Goal: Task Accomplishment & Management: Manage account settings

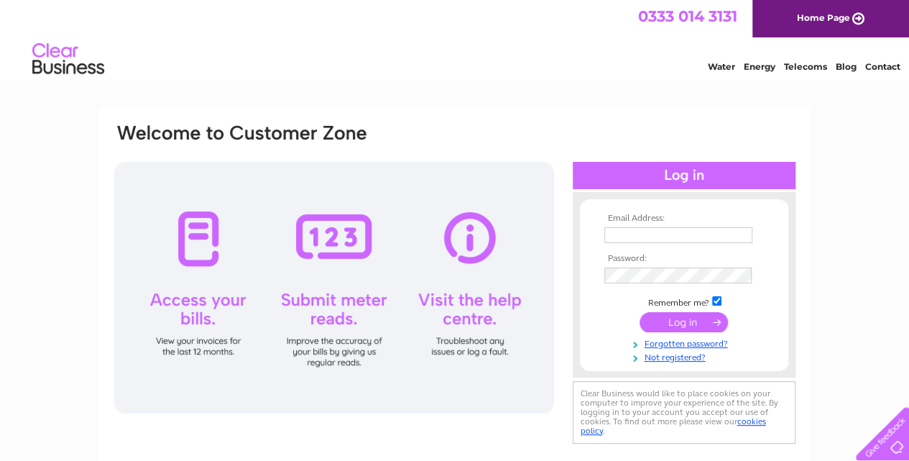
click at [635, 236] on input "text" at bounding box center [678, 235] width 148 height 16
type input "nazia@kingsbarbersclub.com"
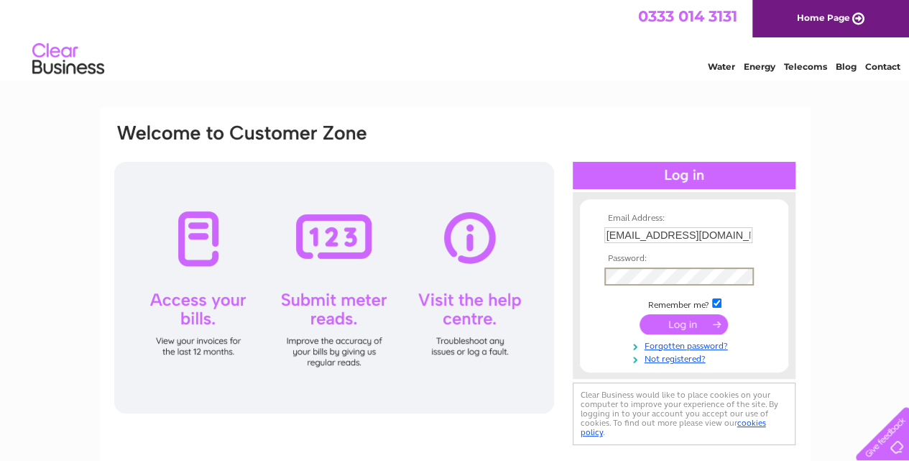
click at [660, 321] on input "submit" at bounding box center [684, 324] width 88 height 20
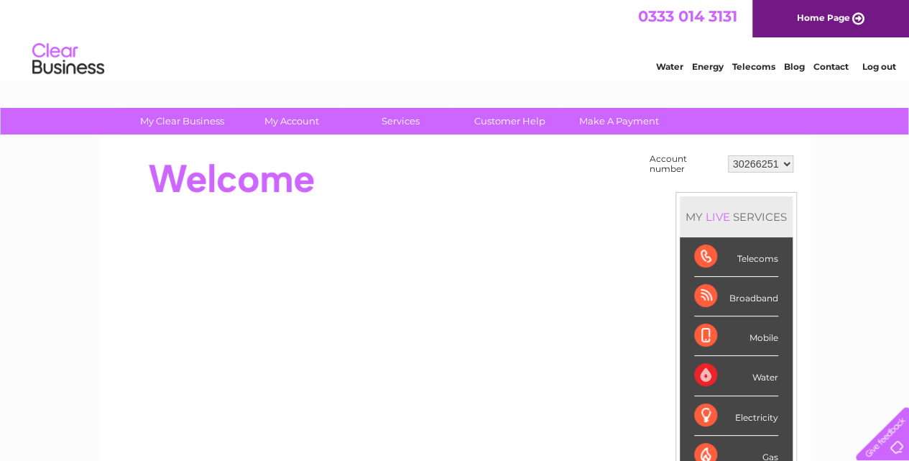
click at [755, 165] on select "30266251 30285596 30321720 30321722 30321726 30321729 30321736 30321738 30321740" at bounding box center [760, 163] width 65 height 17
select select "30321740"
click at [728, 155] on select "30266251 30285596 30321720 30321722 30321726 30321729 30321736 30321738 30321740" at bounding box center [760, 163] width 65 height 17
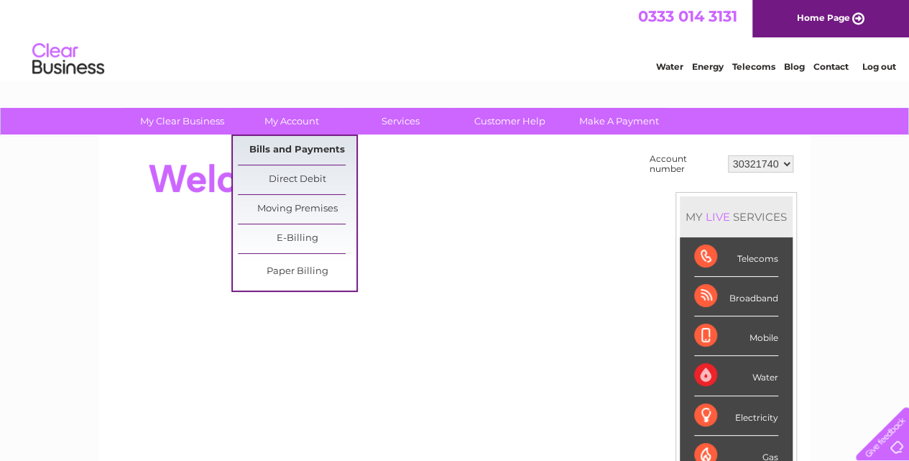
click at [274, 143] on link "Bills and Payments" at bounding box center [297, 150] width 119 height 29
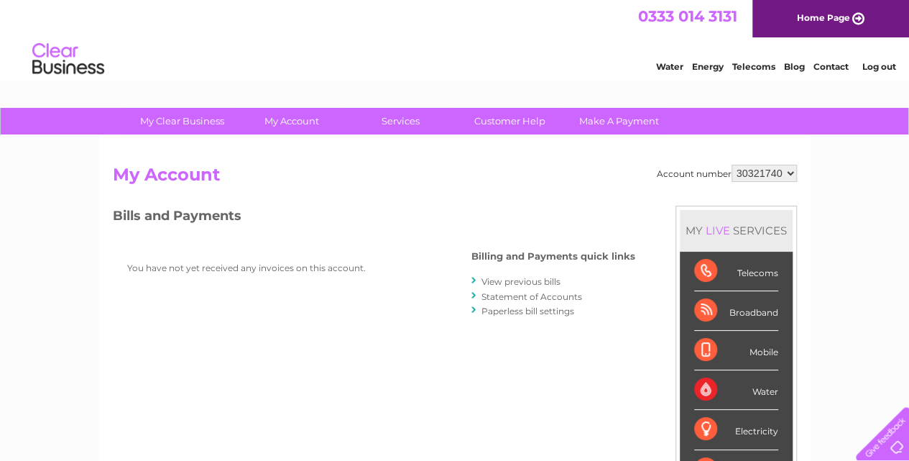
click at [774, 168] on select "30266251 30285596 30321720 30321722 30321726 30321729 30321736 30321738 30321740" at bounding box center [764, 173] width 65 height 17
select select "30285596"
click at [732, 165] on select "30266251 30285596 30321720 30321722 30321726 30321729 30321736 30321738 30321740" at bounding box center [764, 173] width 65 height 17
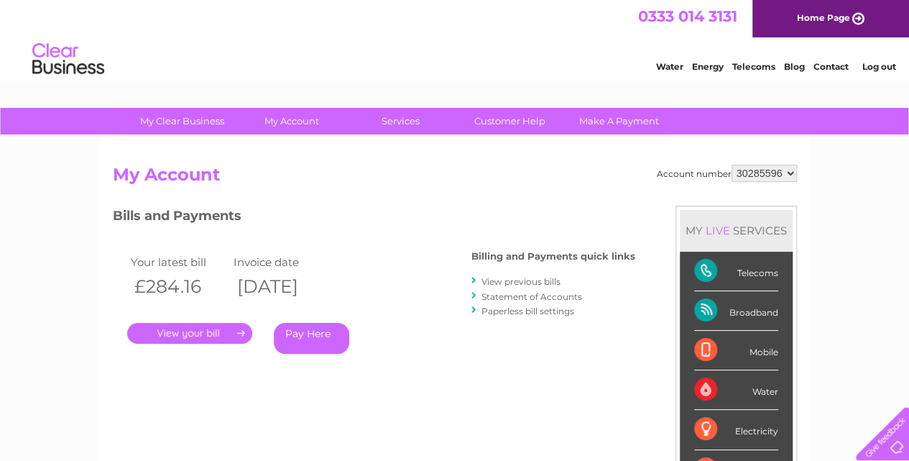
click at [510, 282] on link "View previous bills" at bounding box center [521, 281] width 79 height 11
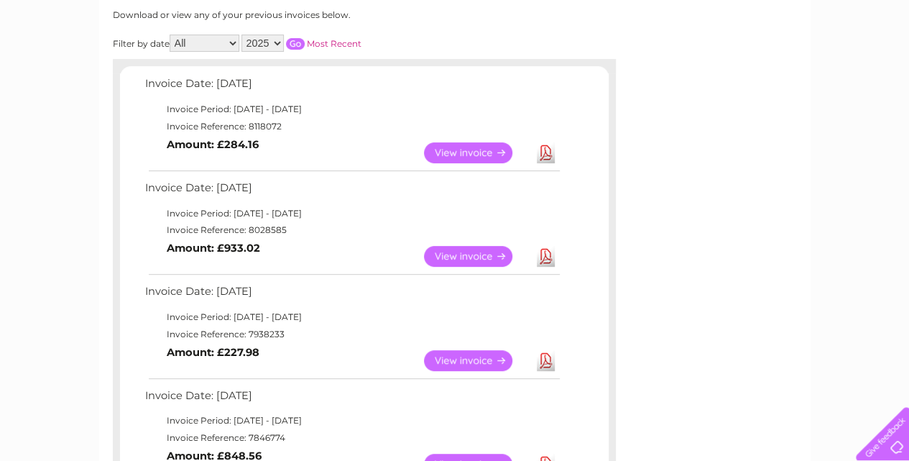
scroll to position [157, 0]
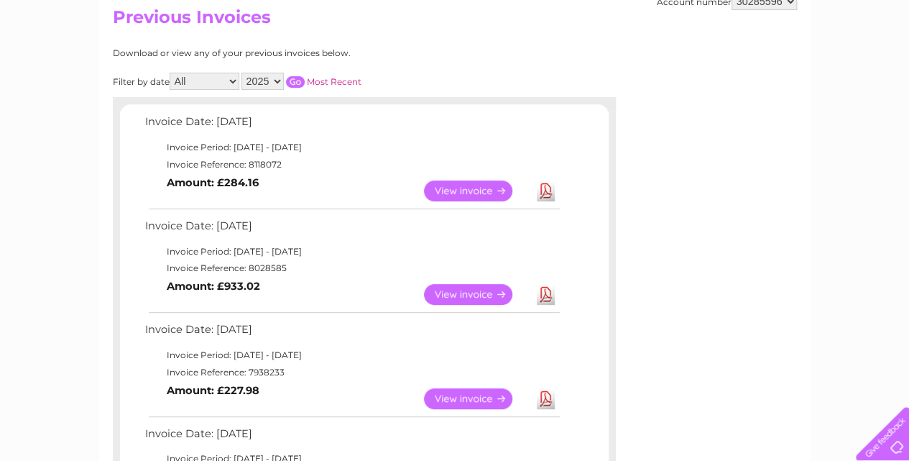
click at [453, 290] on link "View" at bounding box center [477, 294] width 106 height 21
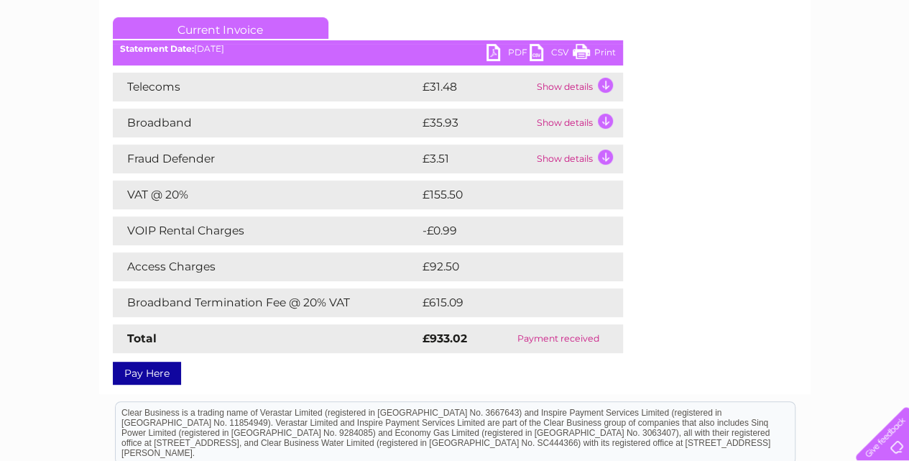
scroll to position [192, 0]
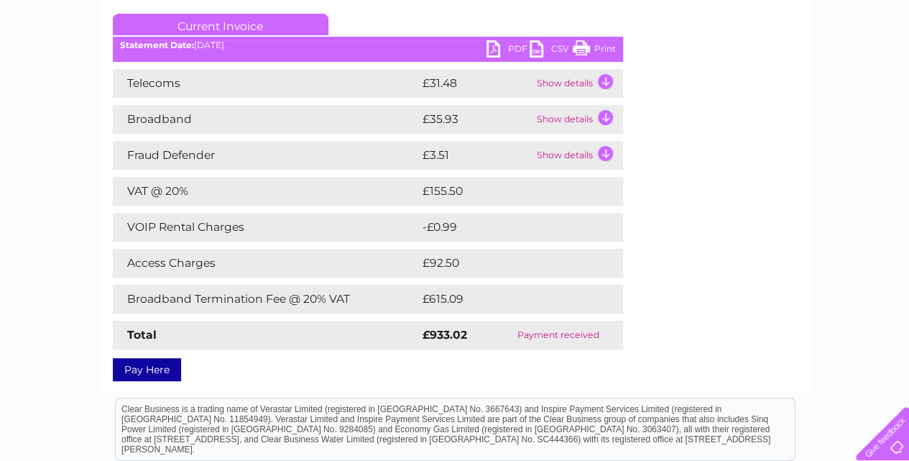
click at [502, 47] on link "PDF" at bounding box center [508, 50] width 43 height 21
